Goal: Complete application form: Complete application form

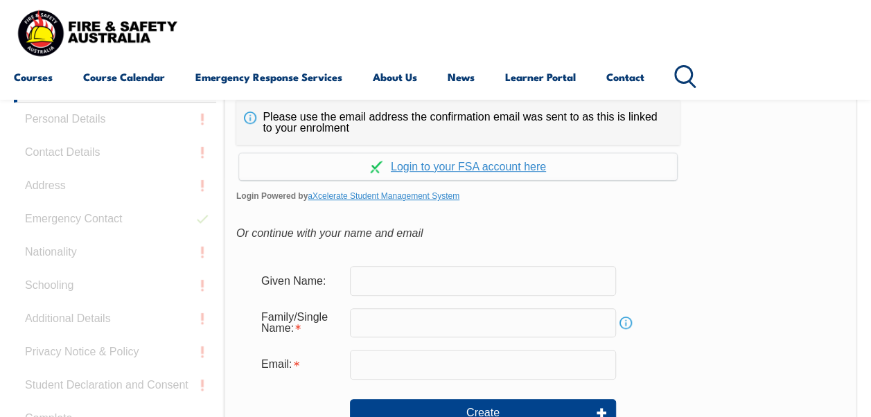
scroll to position [373, 0]
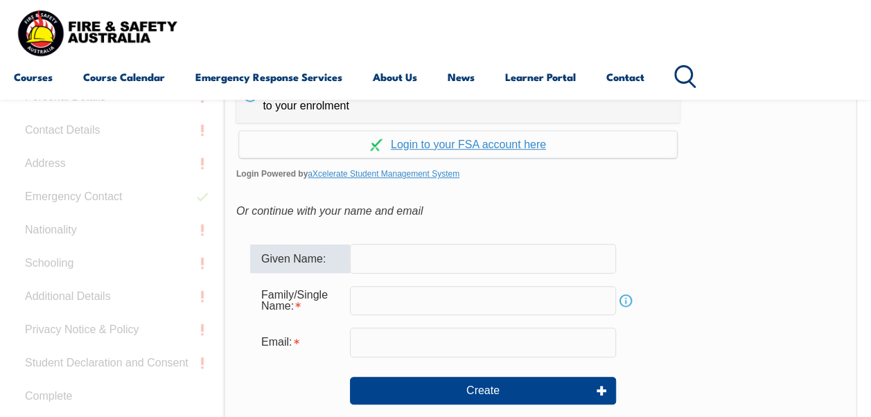
click at [396, 262] on input "text" at bounding box center [483, 258] width 266 height 29
type input "[PERSON_NAME]"
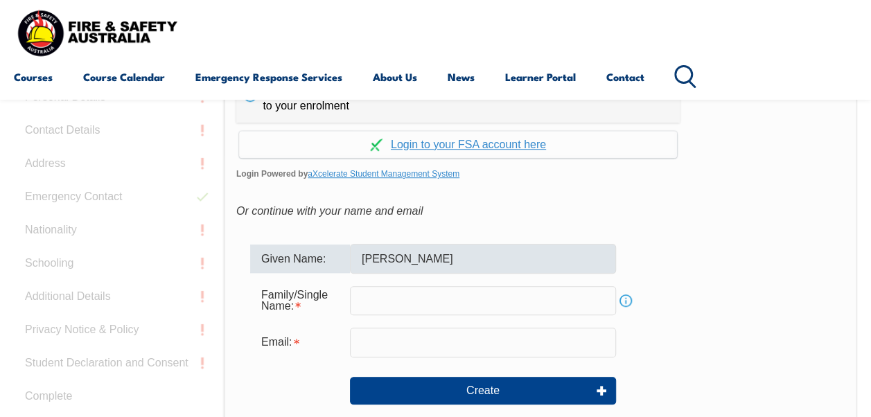
type input "Villadelgado"
type input "[EMAIL_ADDRESS][DOMAIN_NAME]"
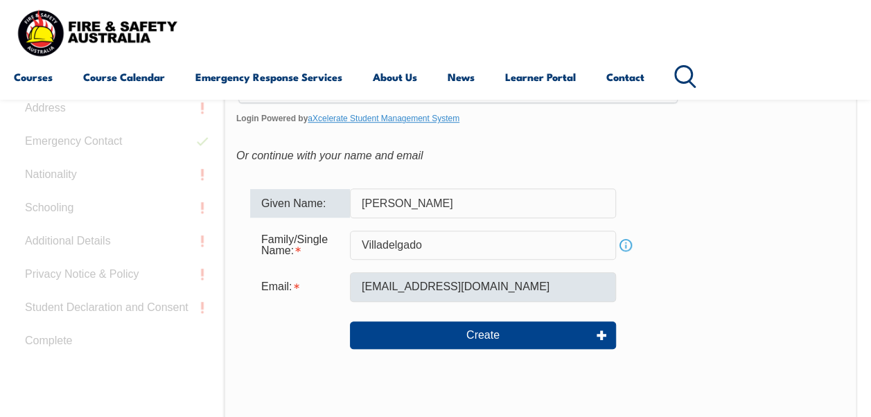
scroll to position [429, 0]
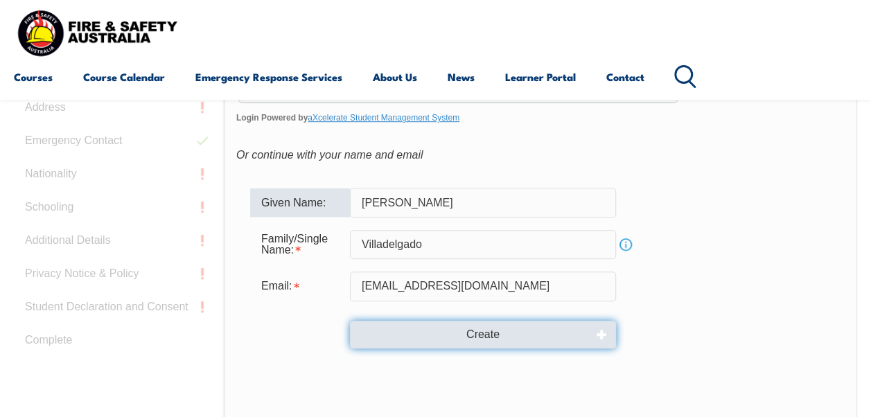
click at [498, 330] on button "Create" at bounding box center [483, 335] width 266 height 28
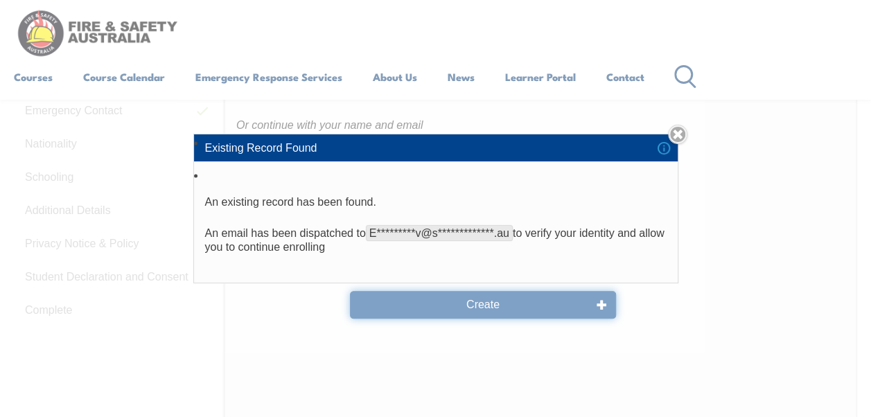
scroll to position [460, 0]
click at [495, 308] on div "**********" at bounding box center [435, 208] width 871 height 417
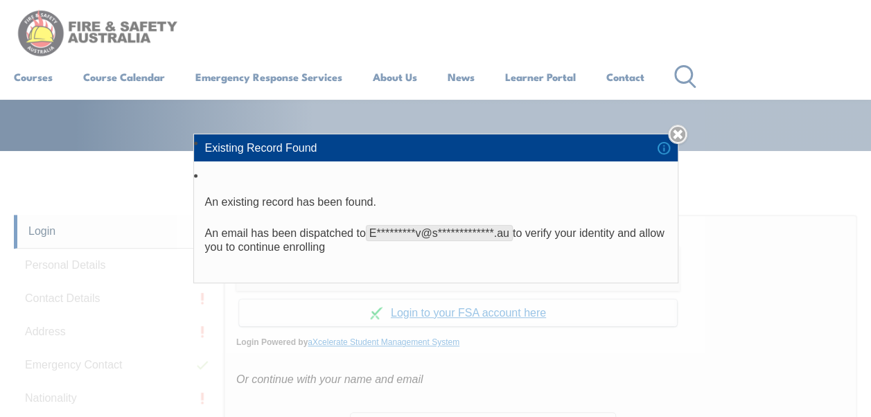
scroll to position [204, 0]
click at [683, 132] on link "Close" at bounding box center [677, 134] width 19 height 19
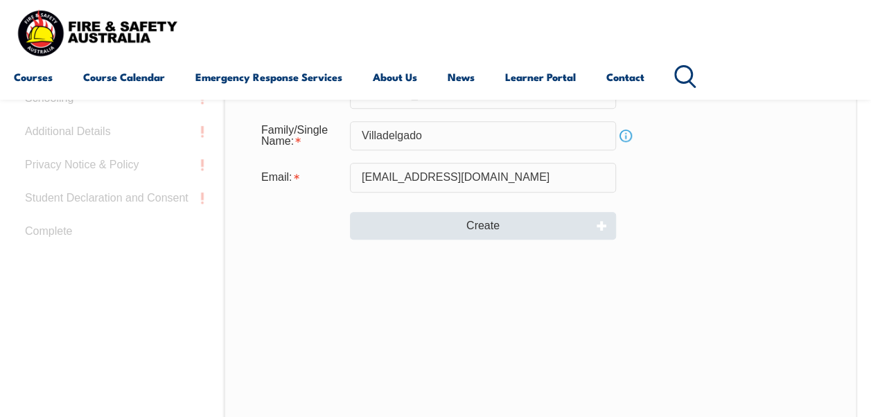
scroll to position [528, 0]
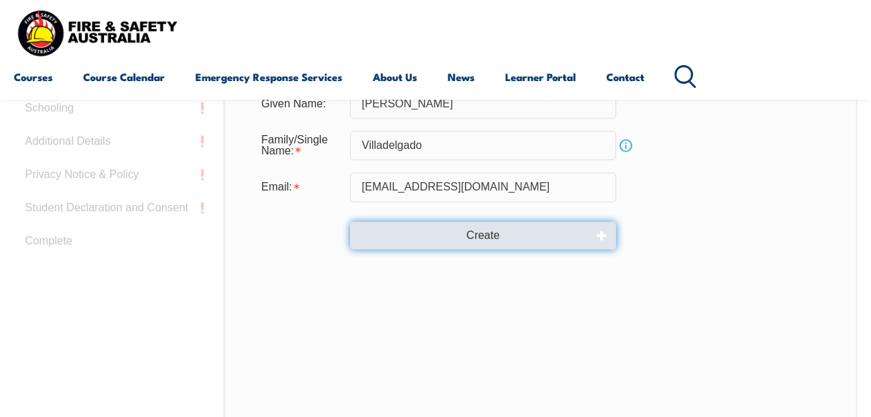
click at [500, 234] on button "Create" at bounding box center [483, 236] width 266 height 28
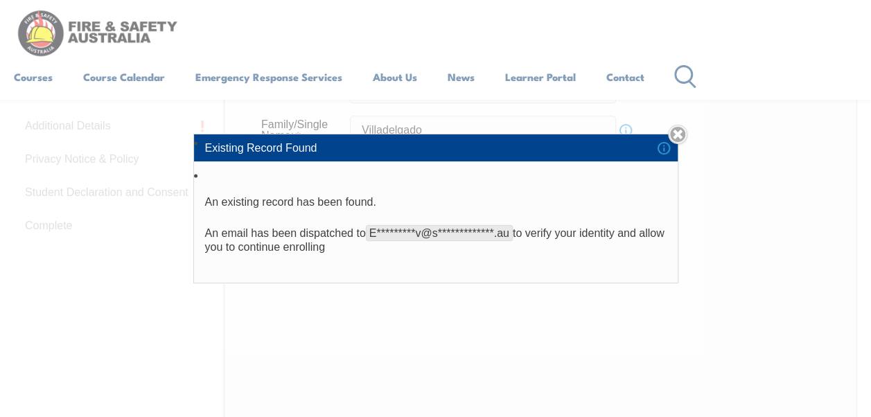
scroll to position [542, 0]
click at [683, 134] on link "Close" at bounding box center [677, 134] width 19 height 19
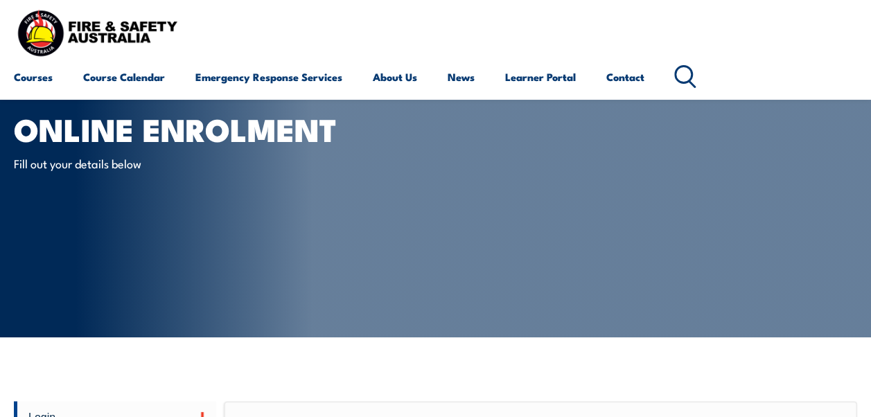
scroll to position [0, 0]
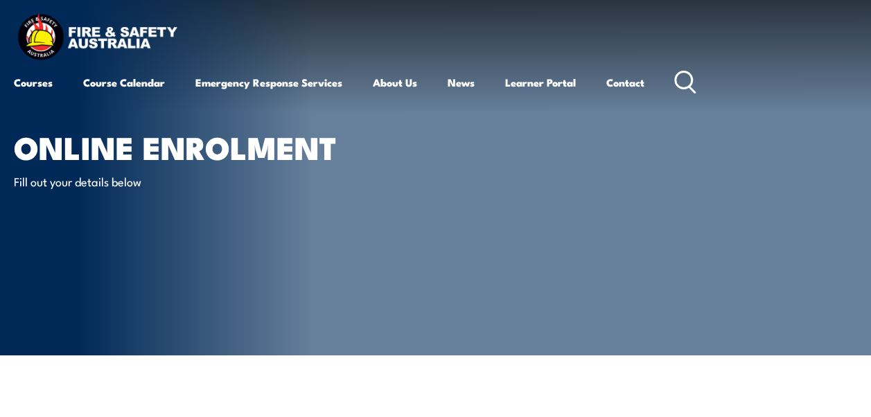
click at [374, 118] on article "Online Enrolment Fill out your details below" at bounding box center [435, 178] width 843 height 356
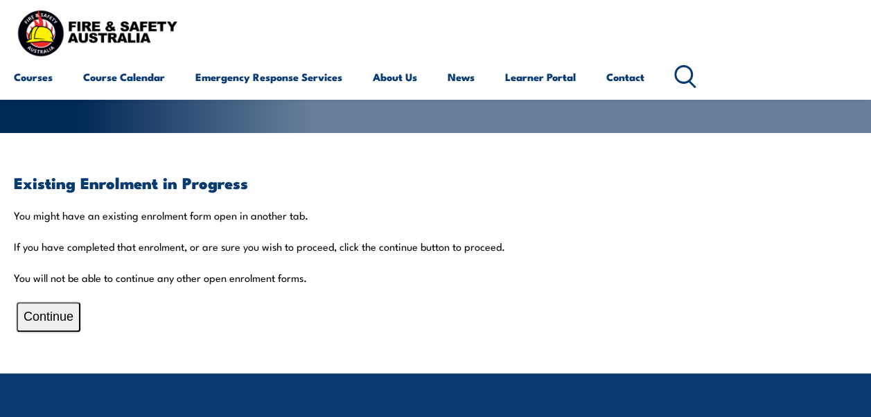
scroll to position [220, 0]
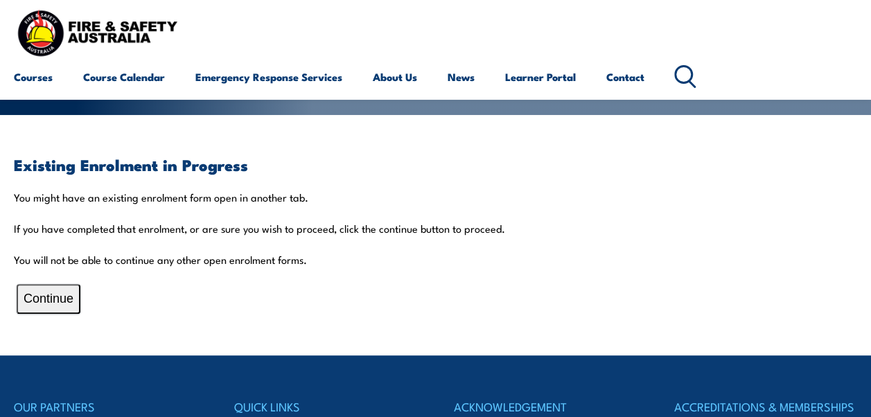
scroll to position [241, 0]
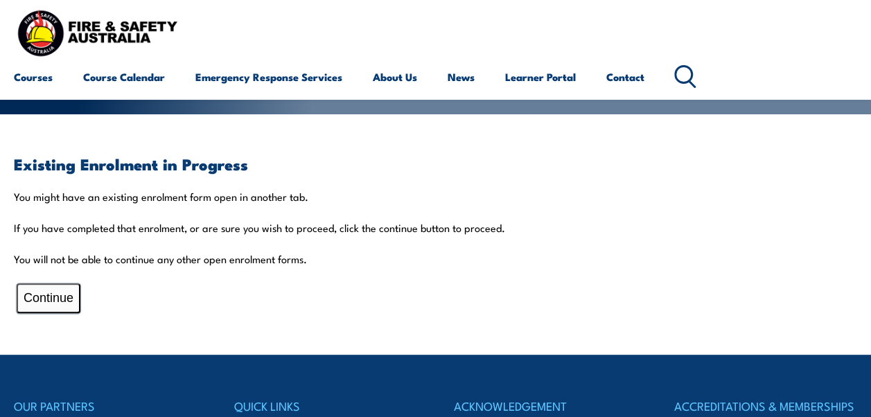
click at [73, 302] on button "Continue" at bounding box center [49, 298] width 64 height 30
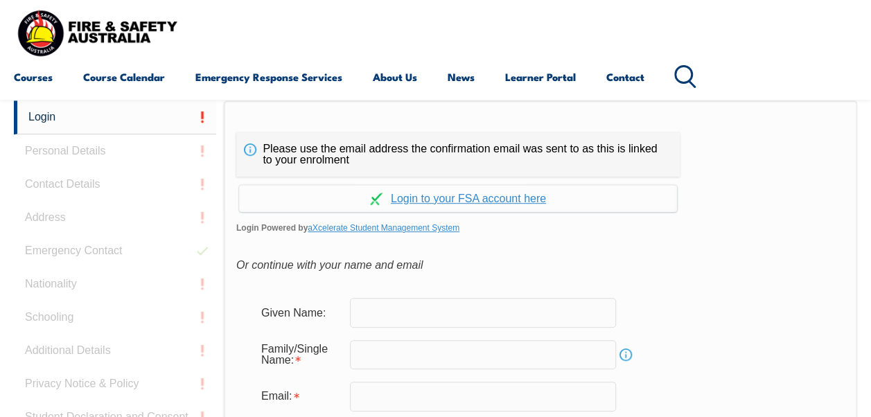
scroll to position [328, 0]
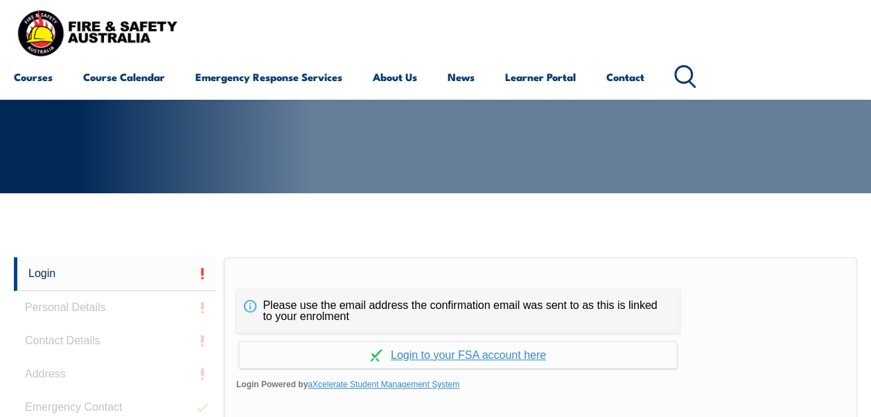
scroll to position [161, 0]
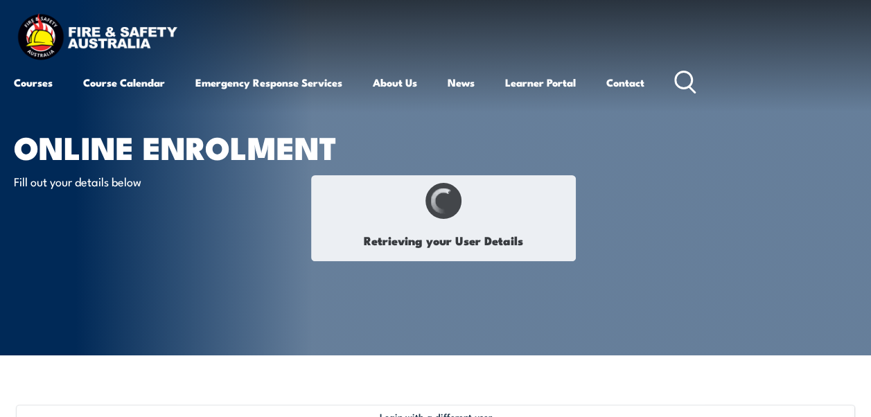
type input "[PERSON_NAME]"
type input "Villadelgado"
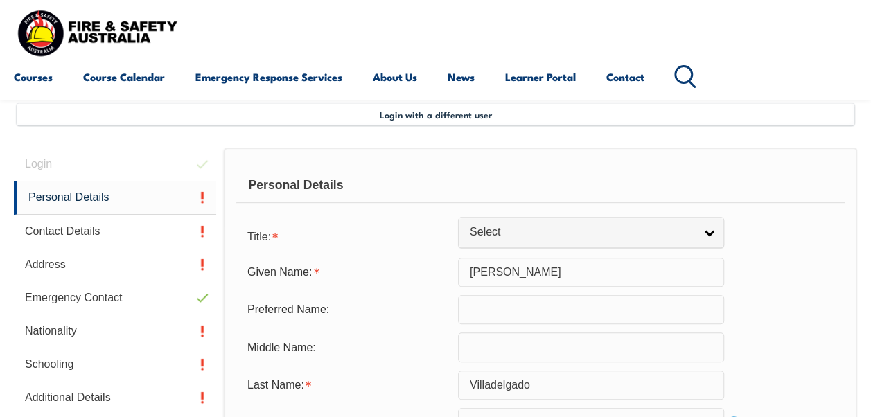
scroll to position [336, 0]
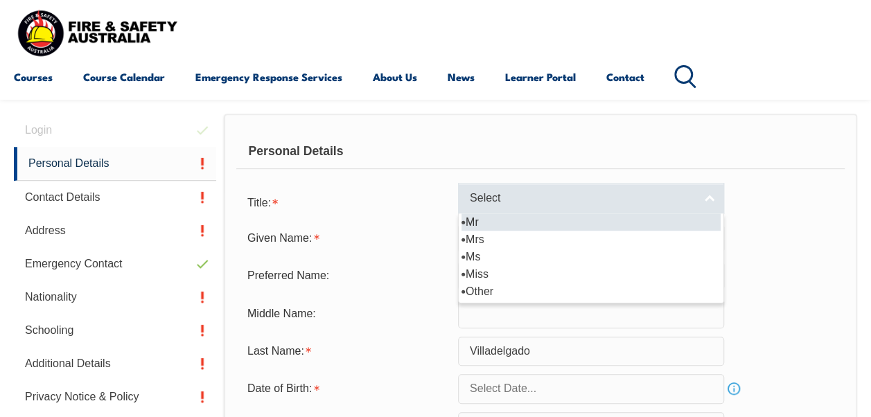
click at [709, 200] on link "Select" at bounding box center [591, 198] width 266 height 31
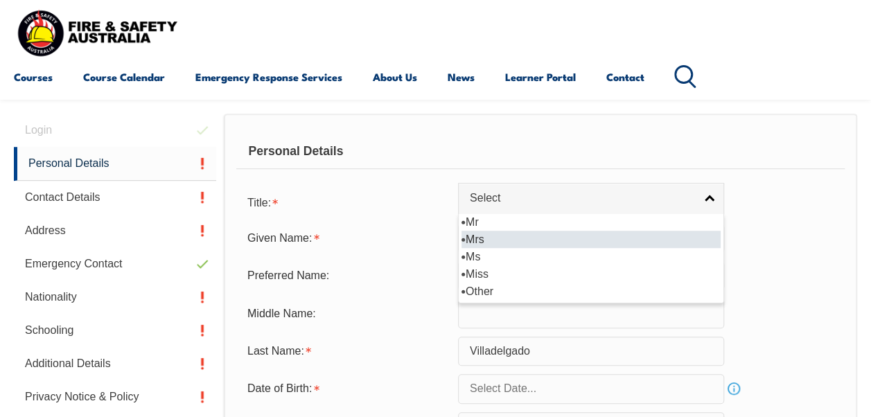
click at [505, 236] on li "Mrs" at bounding box center [591, 239] width 259 height 17
select select "Mrs"
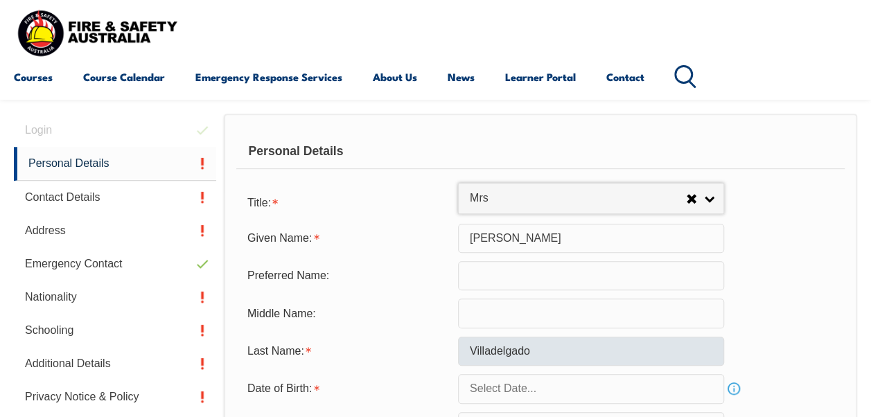
scroll to position [380, 0]
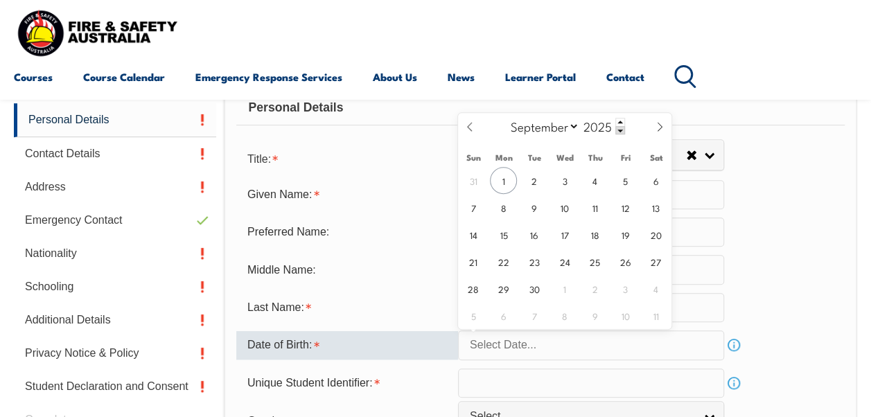
click at [583, 347] on input "text" at bounding box center [591, 345] width 266 height 29
click at [470, 125] on icon at bounding box center [470, 127] width 10 height 10
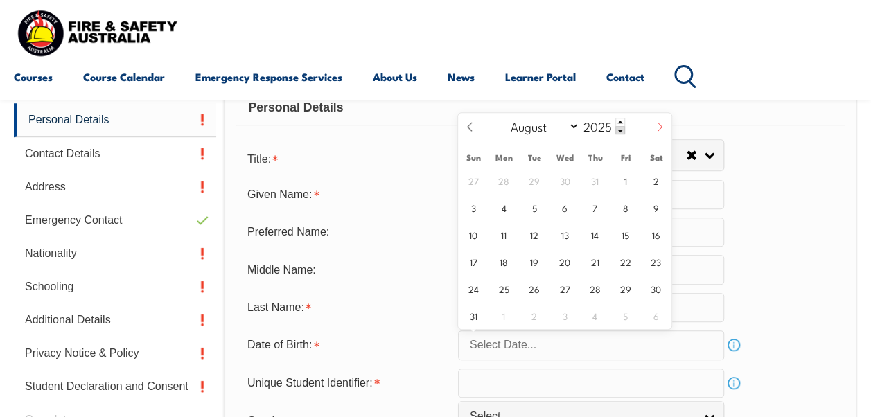
click at [662, 128] on icon at bounding box center [660, 127] width 10 height 10
select select "8"
click at [654, 180] on span "6" at bounding box center [655, 180] width 27 height 27
type input "[DATE]"
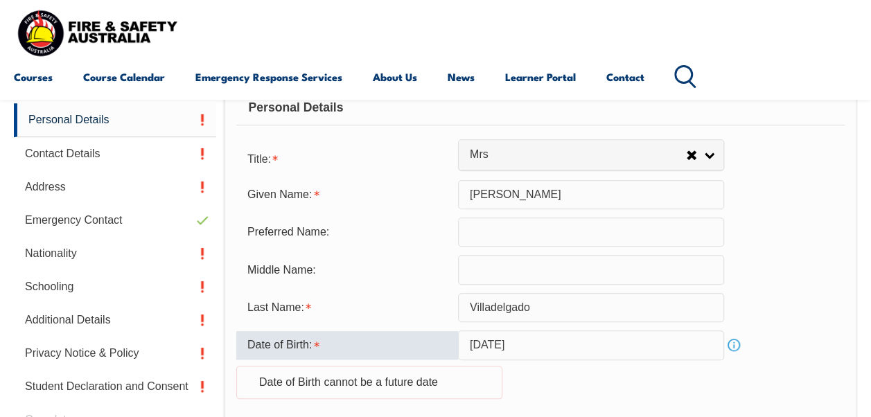
click at [584, 351] on input "[DATE]" at bounding box center [591, 345] width 266 height 29
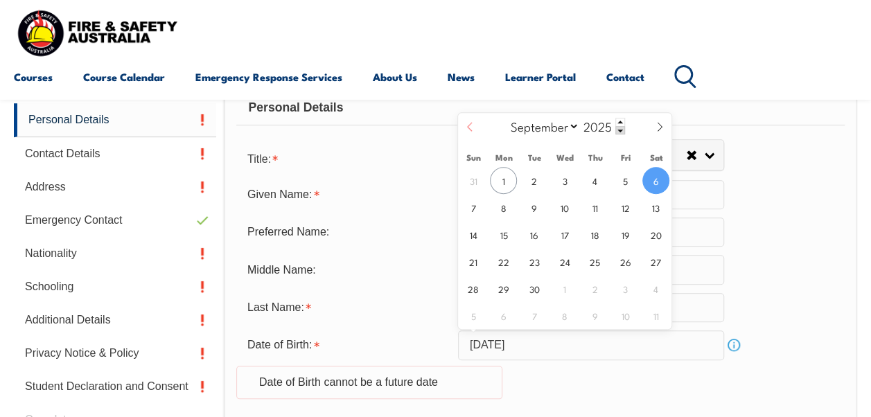
click at [469, 123] on icon at bounding box center [470, 127] width 10 height 10
click at [659, 129] on icon at bounding box center [660, 127] width 10 height 10
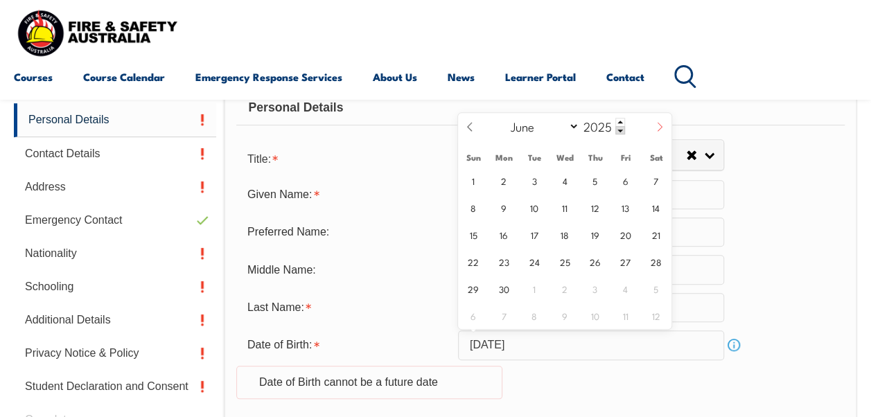
click at [659, 129] on icon at bounding box center [660, 127] width 10 height 10
select select "8"
click at [618, 130] on span at bounding box center [620, 130] width 10 height 8
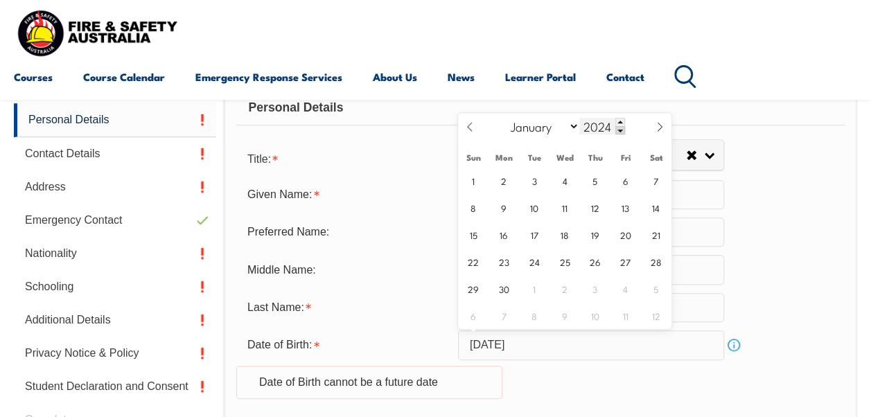
click at [618, 130] on span at bounding box center [620, 130] width 10 height 8
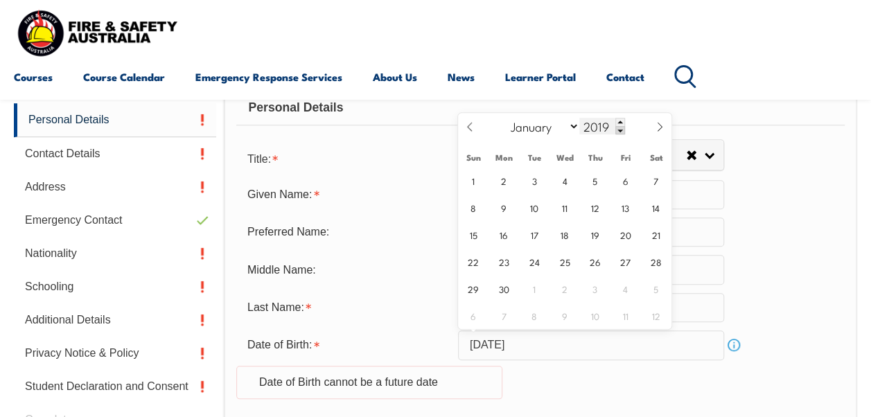
click at [618, 130] on span at bounding box center [620, 130] width 10 height 8
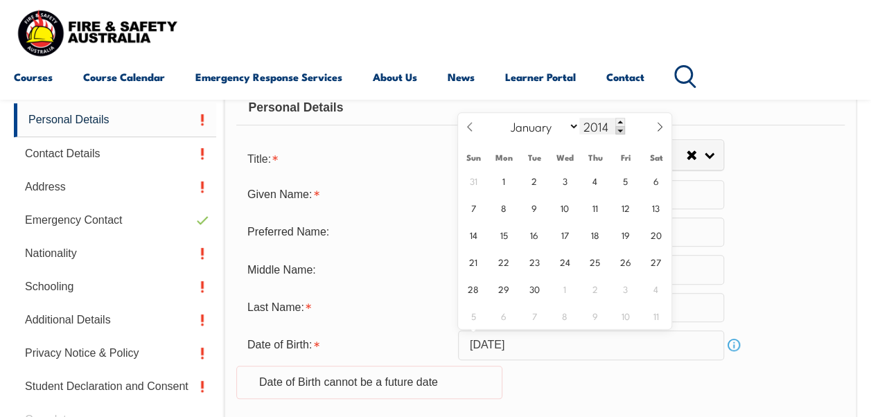
click at [618, 130] on span at bounding box center [620, 130] width 10 height 8
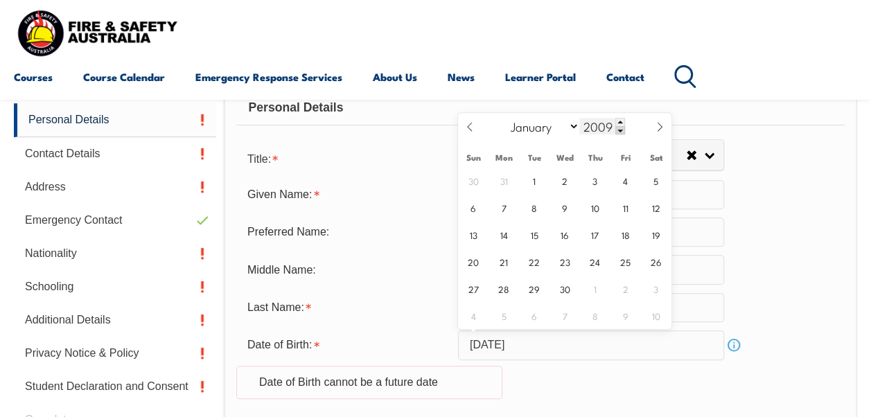
click at [618, 130] on span at bounding box center [620, 130] width 10 height 8
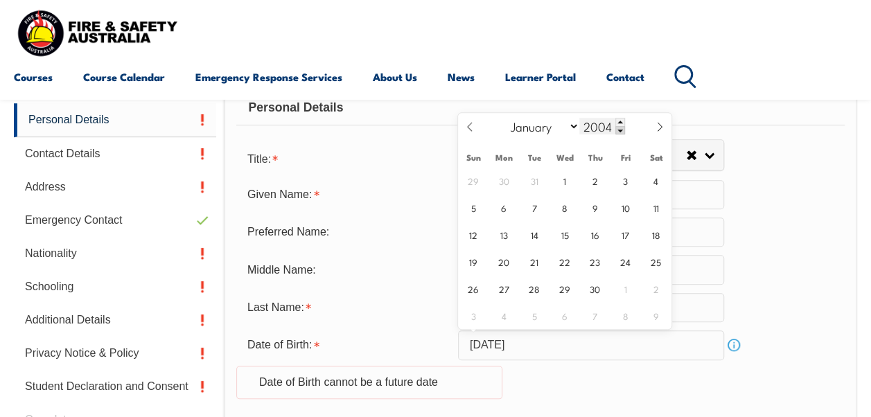
click at [618, 130] on span at bounding box center [620, 130] width 10 height 8
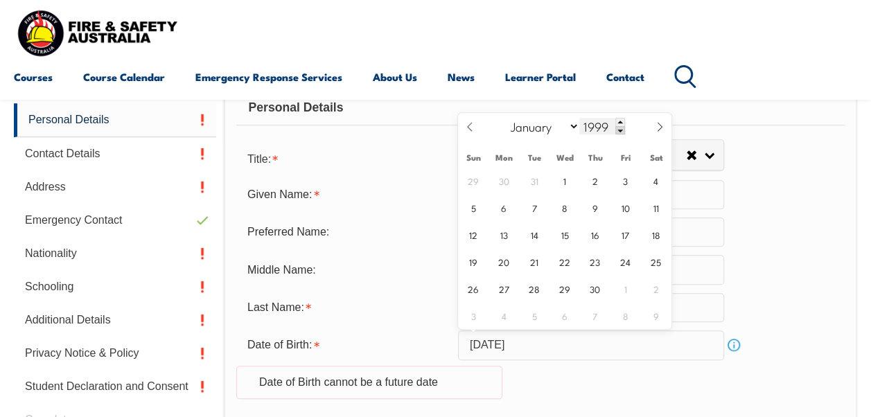
click at [618, 130] on span at bounding box center [620, 130] width 10 height 8
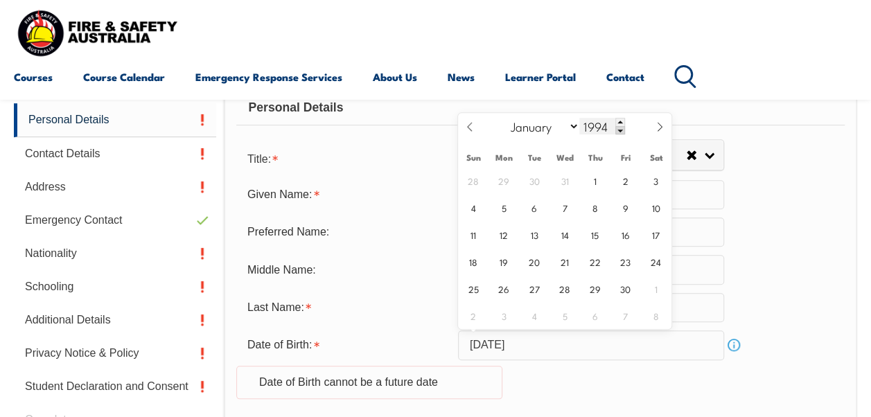
click at [618, 130] on span at bounding box center [620, 130] width 10 height 8
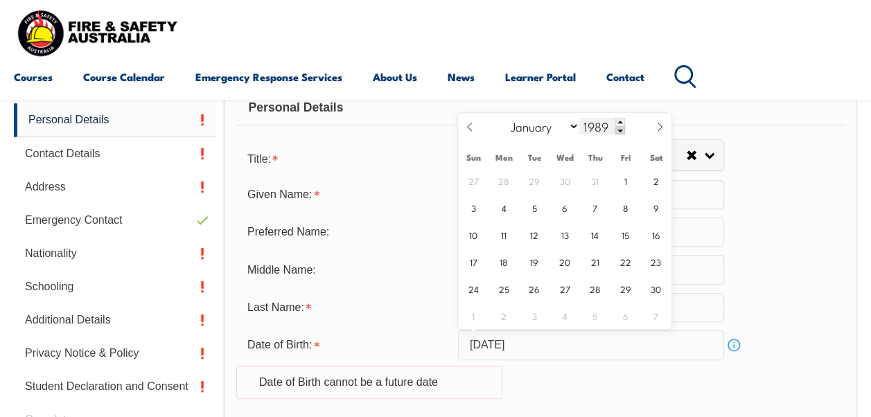
click at [618, 130] on span at bounding box center [620, 130] width 10 height 8
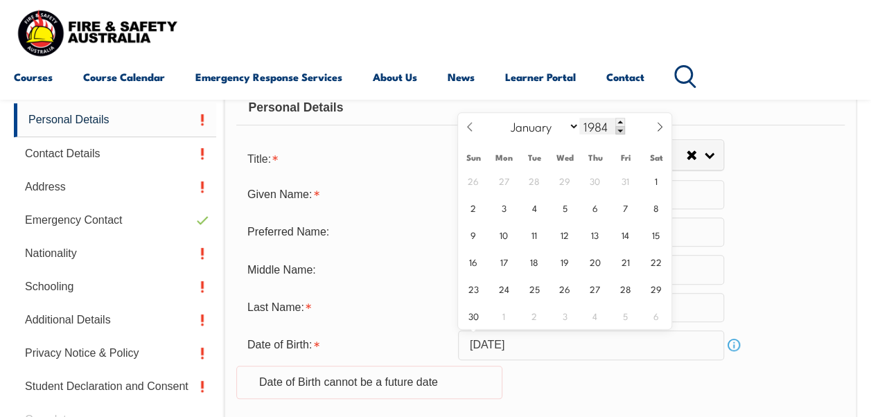
click at [618, 130] on span at bounding box center [620, 130] width 10 height 8
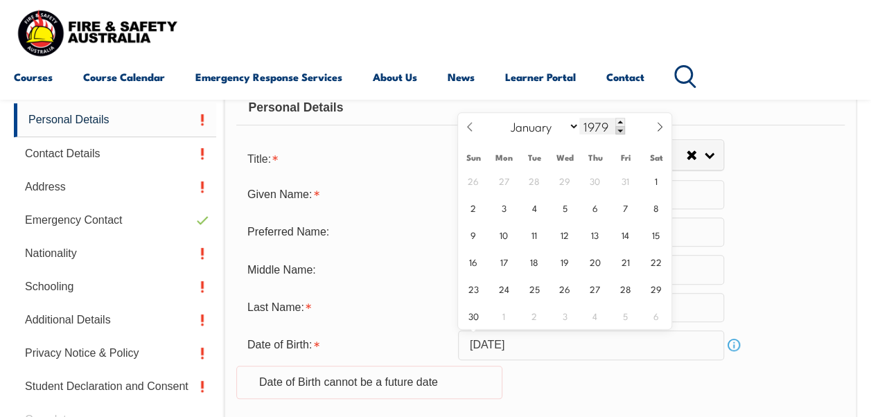
click at [618, 130] on span at bounding box center [620, 130] width 10 height 8
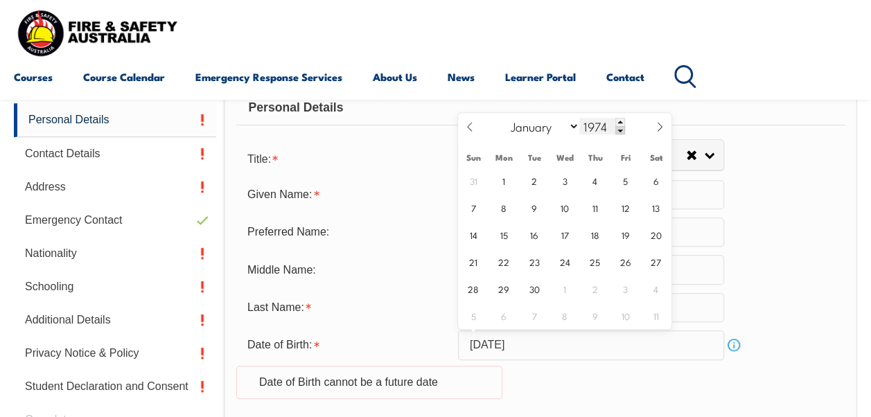
click at [618, 130] on span at bounding box center [620, 130] width 10 height 8
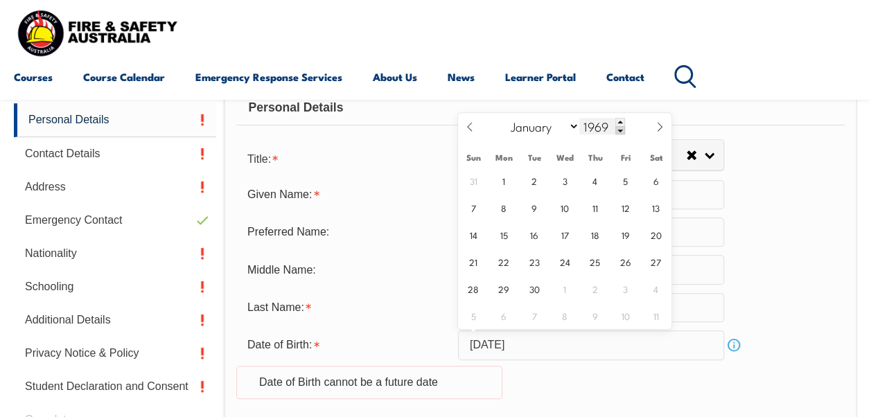
click at [618, 130] on span at bounding box center [620, 130] width 10 height 8
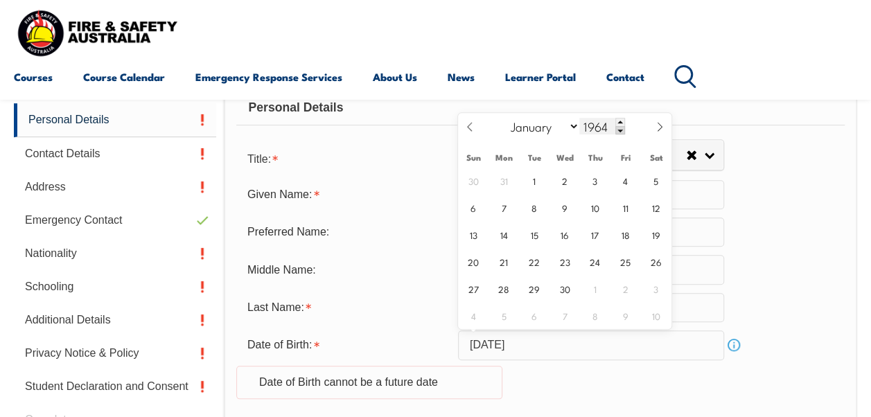
click at [618, 130] on span at bounding box center [620, 130] width 10 height 8
type input "1960"
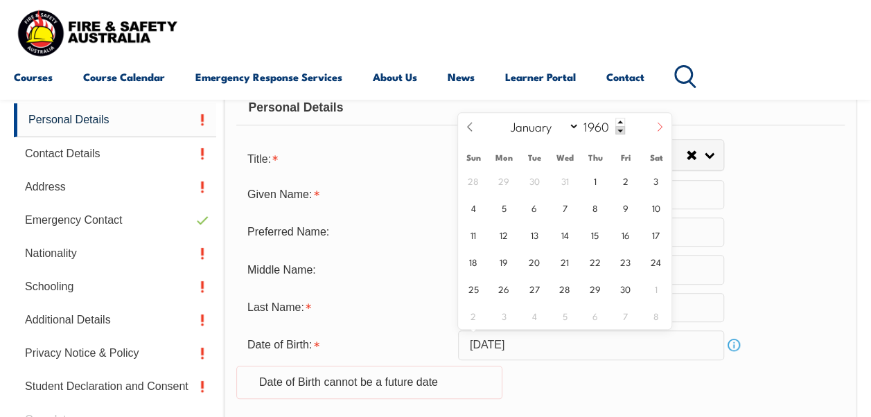
click at [657, 128] on icon at bounding box center [660, 127] width 10 height 10
select select "11"
click at [657, 128] on icon at bounding box center [660, 127] width 10 height 10
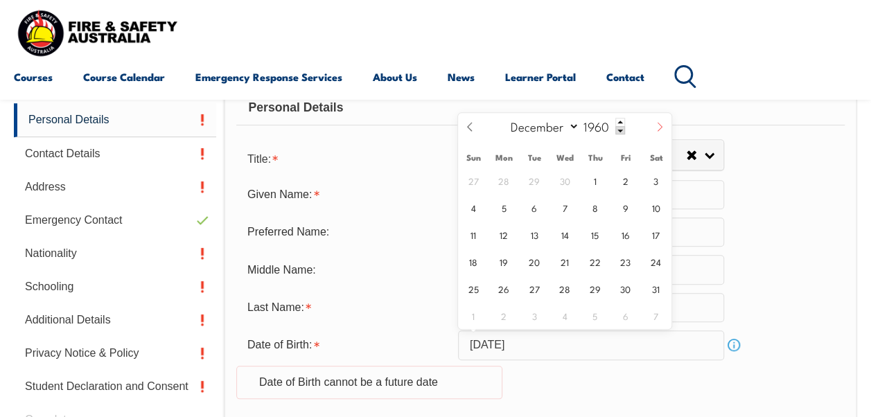
type input "1961"
select select "0"
click at [471, 134] on span at bounding box center [470, 131] width 24 height 37
type input "1960"
select select "11"
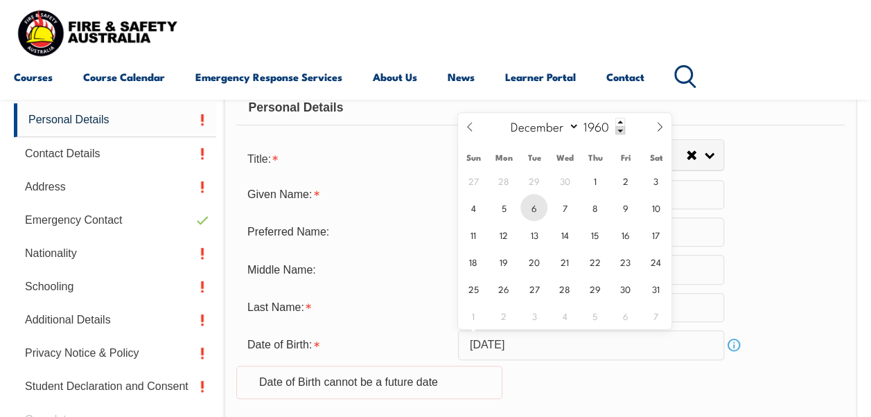
click at [534, 210] on span "6" at bounding box center [534, 207] width 27 height 27
type input "[DATE]"
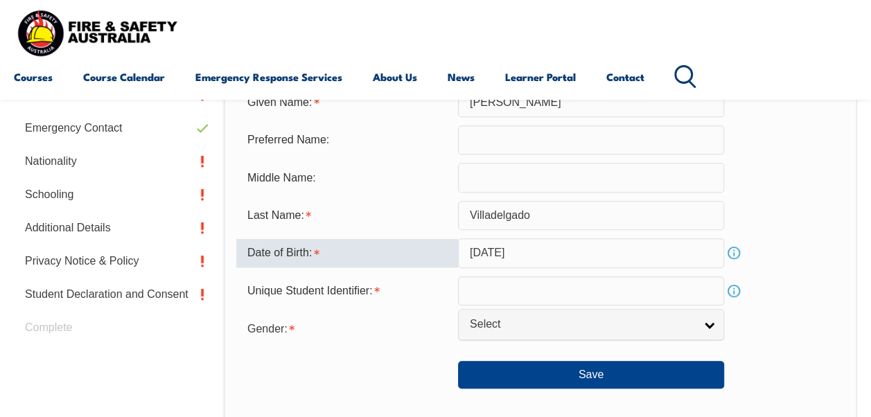
scroll to position [473, 0]
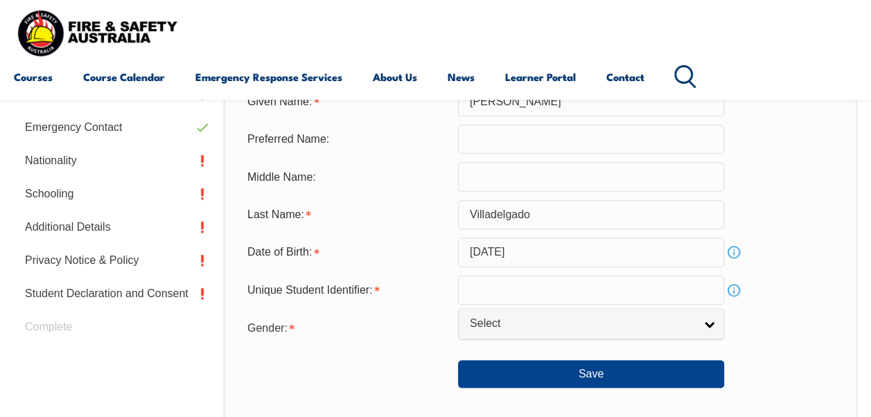
click at [732, 287] on link "Info" at bounding box center [733, 290] width 19 height 19
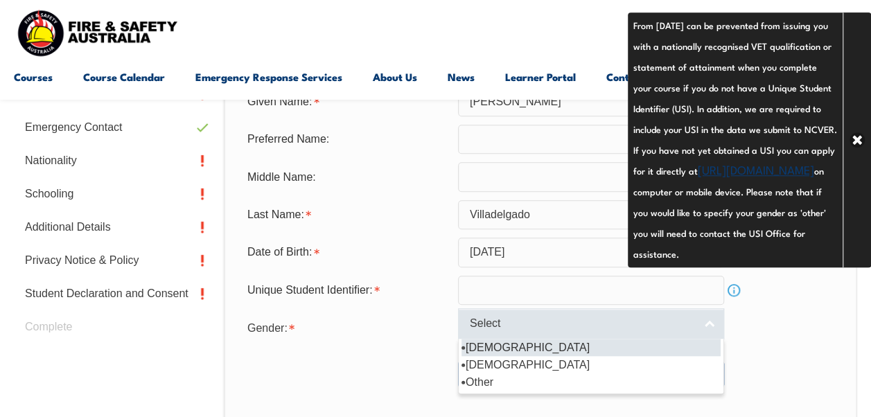
click at [710, 329] on link "Select" at bounding box center [591, 323] width 266 height 31
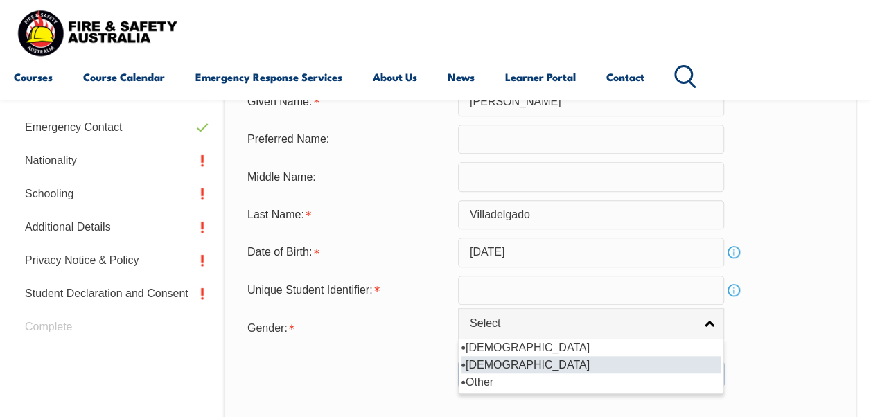
click at [548, 366] on li "[DEMOGRAPHIC_DATA]" at bounding box center [591, 364] width 259 height 17
select select "F"
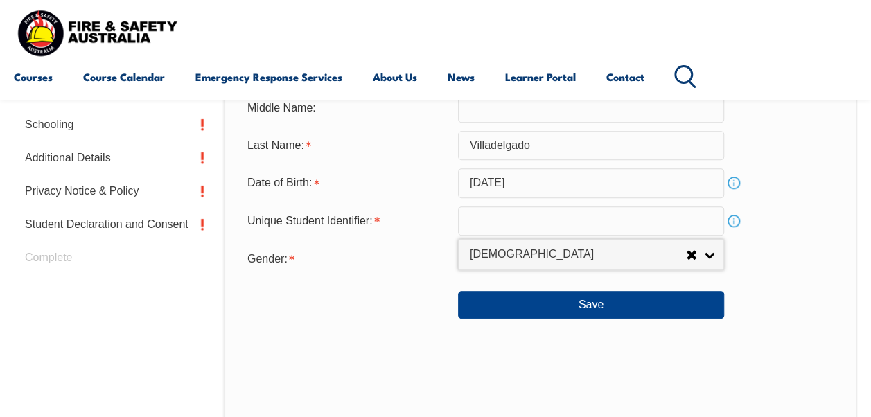
scroll to position [543, 0]
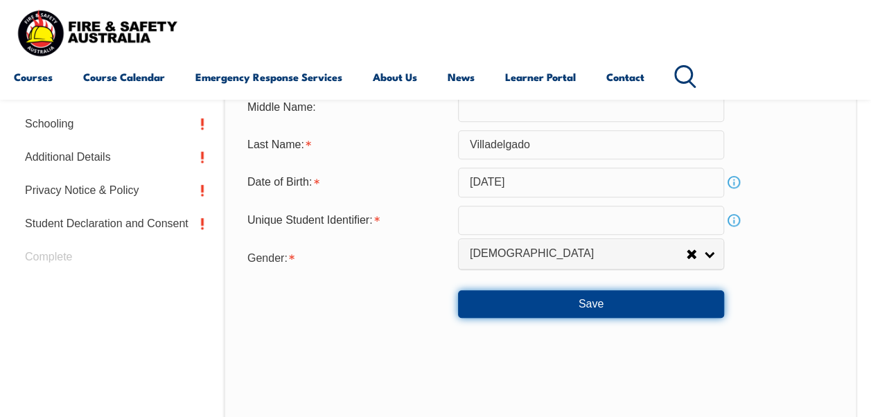
click at [588, 306] on button "Save" at bounding box center [591, 304] width 266 height 28
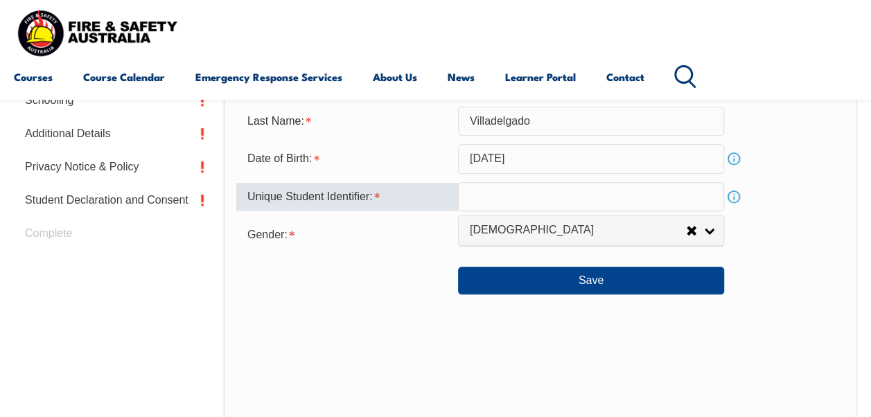
scroll to position [563, 0]
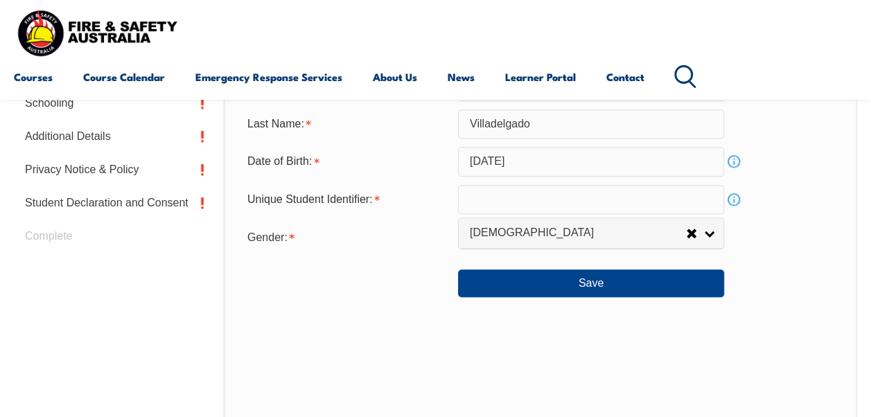
click at [736, 202] on link "Info" at bounding box center [733, 199] width 19 height 19
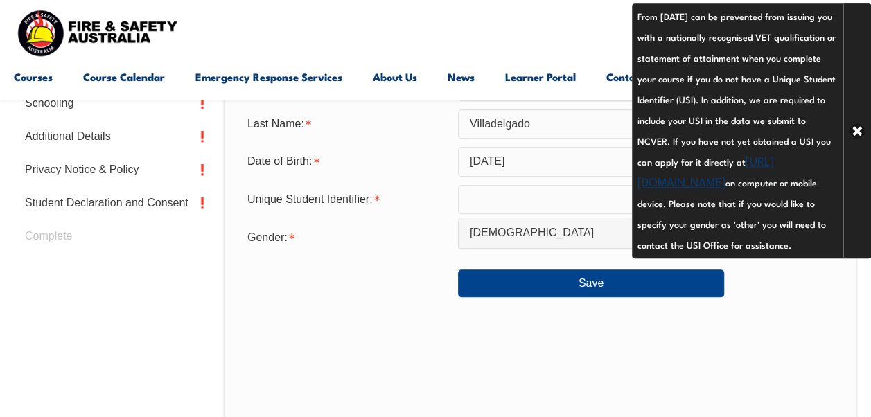
click at [730, 186] on link "[URL][DOMAIN_NAME]" at bounding box center [706, 170] width 137 height 37
